Goal: Information Seeking & Learning: Understand process/instructions

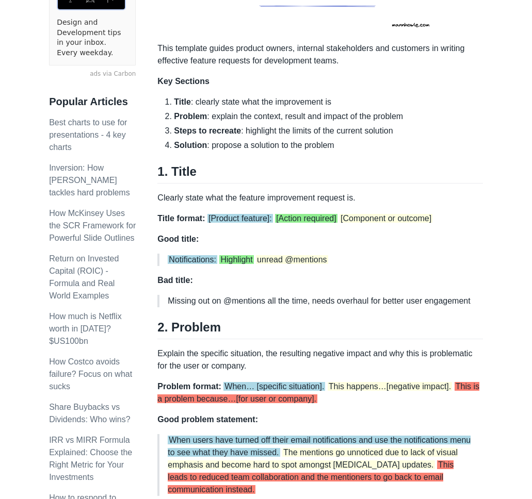
scroll to position [313, 0]
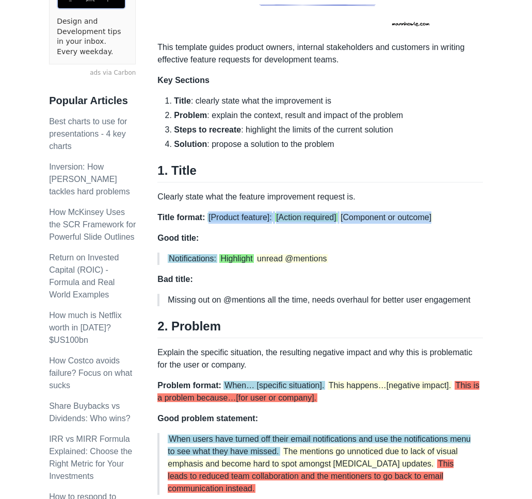
drag, startPoint x: 445, startPoint y: 217, endPoint x: 209, endPoint y: 213, distance: 235.8
click at [209, 213] on p "Title format: [Product feature]: [Action required] [Component or outcome]" at bounding box center [319, 218] width 325 height 12
click at [448, 169] on h2 "1. Title" at bounding box center [319, 173] width 325 height 20
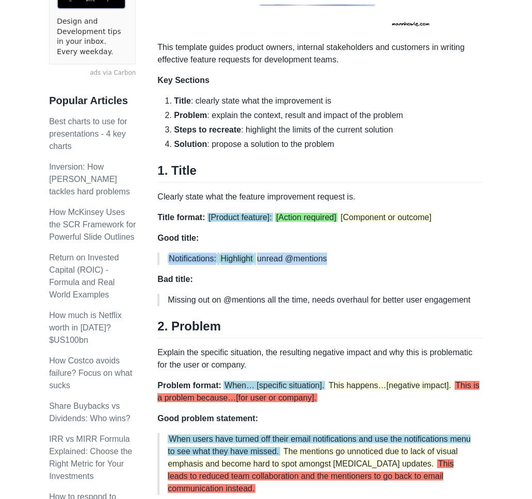
drag, startPoint x: 343, startPoint y: 257, endPoint x: 177, endPoint y: 252, distance: 165.7
click at [177, 252] on div "Most feature requests suck. They are typically vague, unrealistic or misaligned…" at bounding box center [319, 434] width 325 height 1172
click at [452, 257] on p "Notifications: Highlight unread @mentions" at bounding box center [321, 259] width 306 height 12
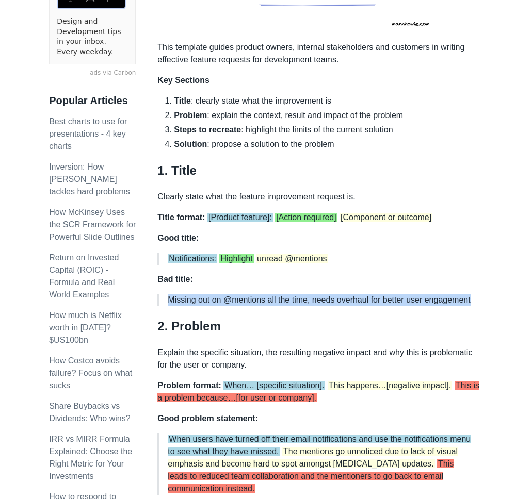
drag, startPoint x: 192, startPoint y: 305, endPoint x: 158, endPoint y: 297, distance: 35.5
click at [158, 297] on blockquote "Missing out on @mentions all the time, needs overhaul for better user engagement" at bounding box center [319, 300] width 325 height 12
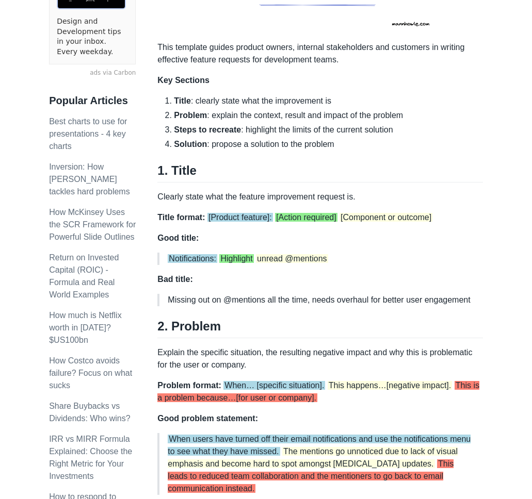
click at [349, 269] on div "Most feature requests suck. They are typically vague, unrealistic or misaligned…" at bounding box center [319, 434] width 325 height 1172
drag, startPoint x: 343, startPoint y: 258, endPoint x: 168, endPoint y: 260, distance: 174.9
click at [168, 260] on p "Notifications: Highlight unread @mentions" at bounding box center [321, 259] width 306 height 12
click at [472, 303] on p "Missing out on @mentions all the time, needs overhaul for better user engagement" at bounding box center [321, 300] width 306 height 12
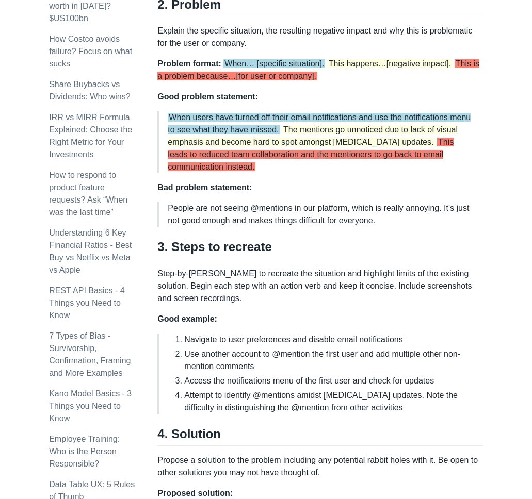
scroll to position [638, 0]
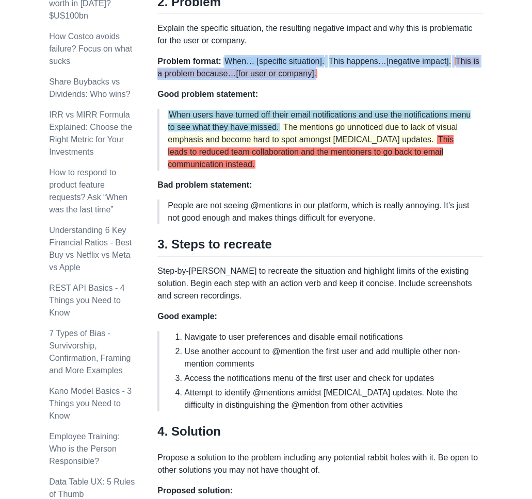
drag, startPoint x: 337, startPoint y: 86, endPoint x: 225, endPoint y: 68, distance: 113.4
click at [225, 68] on p "Problem format: When… [specific situation]. This happens…[negative impact]. Thi…" at bounding box center [319, 67] width 325 height 25
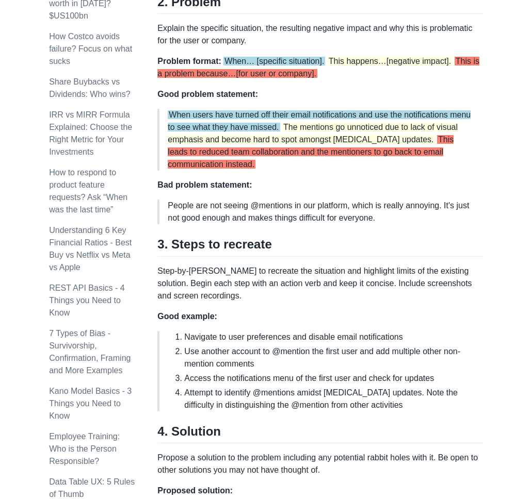
click at [173, 132] on span "When users have turned off their email notifications and use the notifications …" at bounding box center [319, 120] width 303 height 21
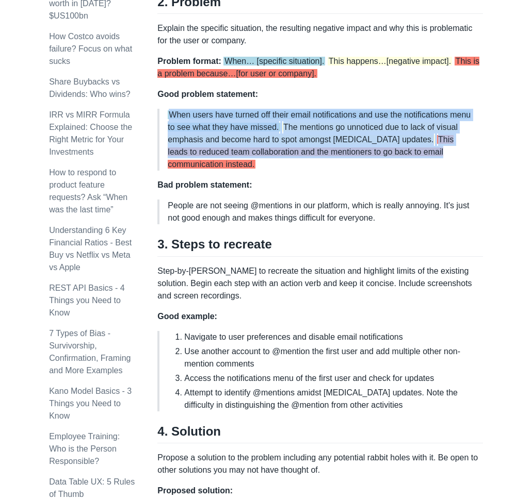
drag, startPoint x: 455, startPoint y: 163, endPoint x: 161, endPoint y: 123, distance: 296.7
click at [161, 123] on blockquote "When users have turned off their email notifications and use the notifications …" at bounding box center [319, 140] width 325 height 62
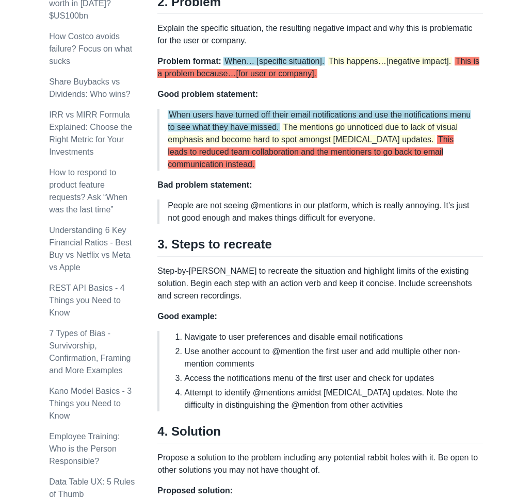
click at [199, 370] on li "Use another account to @mention the first user and add multiple other non-menti…" at bounding box center [329, 358] width 290 height 25
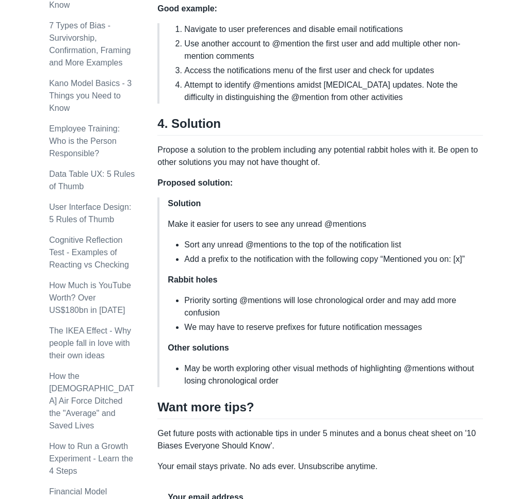
scroll to position [950, 0]
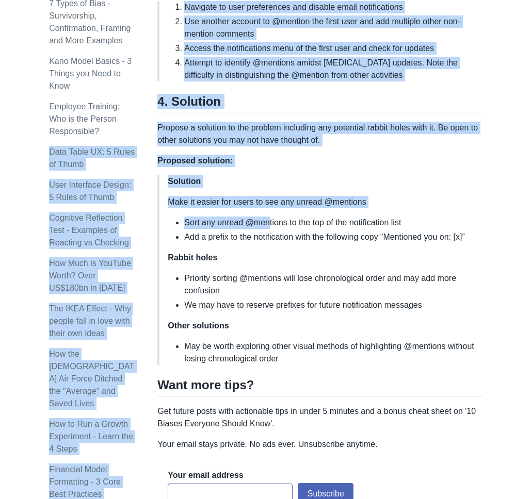
drag, startPoint x: 154, startPoint y: 156, endPoint x: 267, endPoint y: 230, distance: 134.9
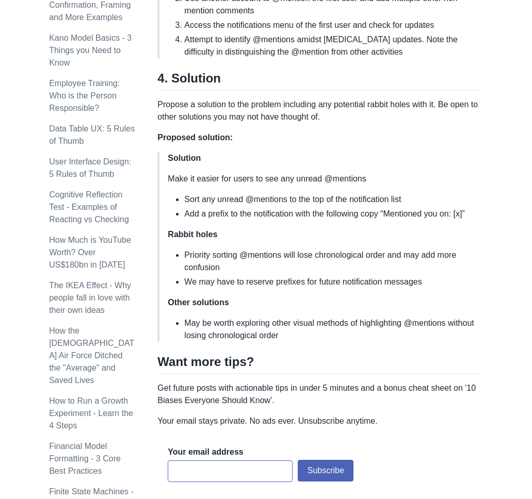
click at [327, 374] on h2 "Want more tips?" at bounding box center [319, 364] width 325 height 20
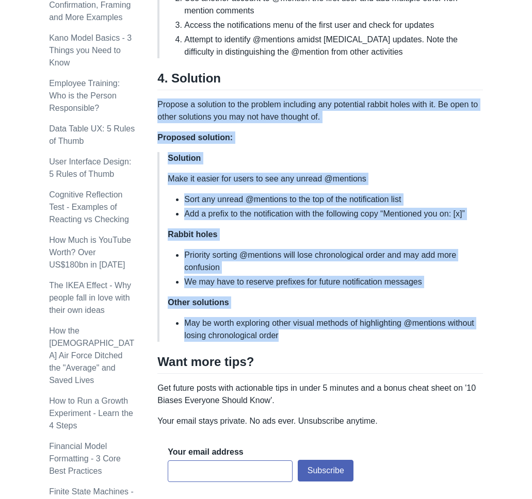
drag, startPoint x: 322, startPoint y: 362, endPoint x: 158, endPoint y: 115, distance: 297.0
